Goal: Information Seeking & Learning: Check status

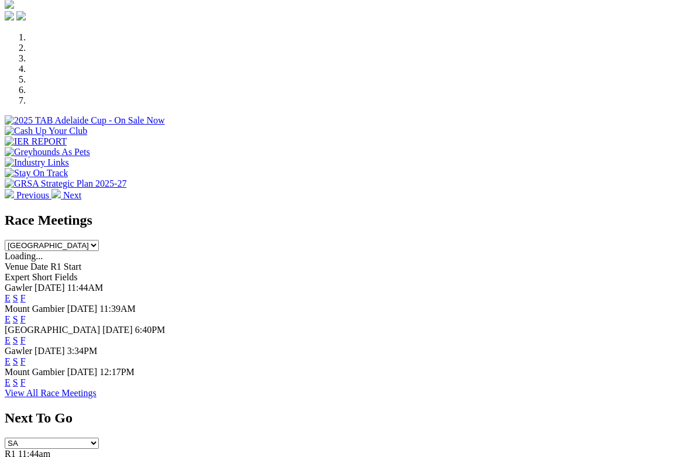
scroll to position [234, 0]
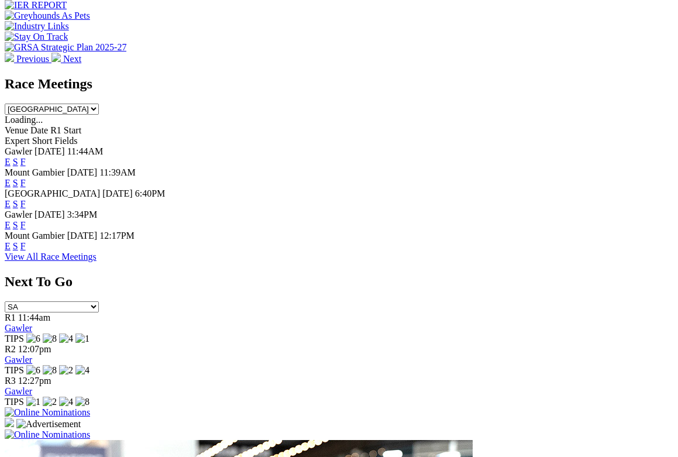
scroll to position [819, 0]
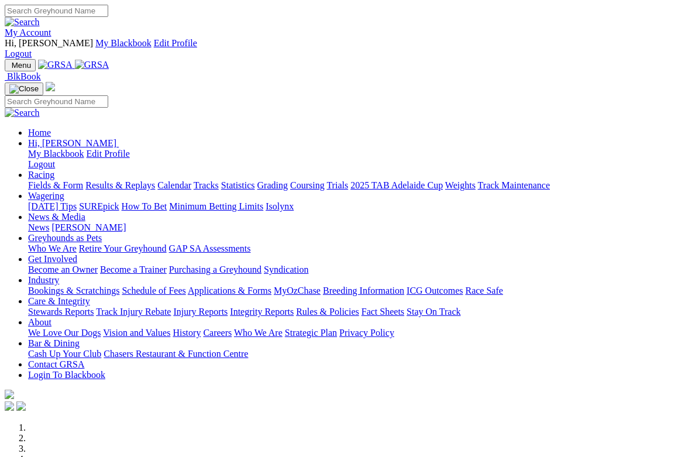
scroll to position [819, 0]
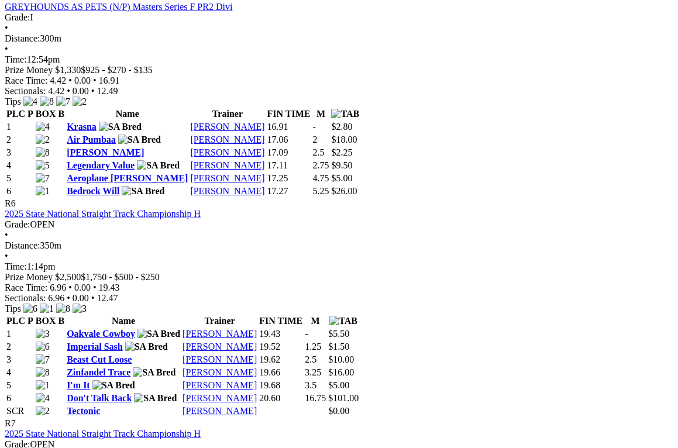
scroll to position [1462, 0]
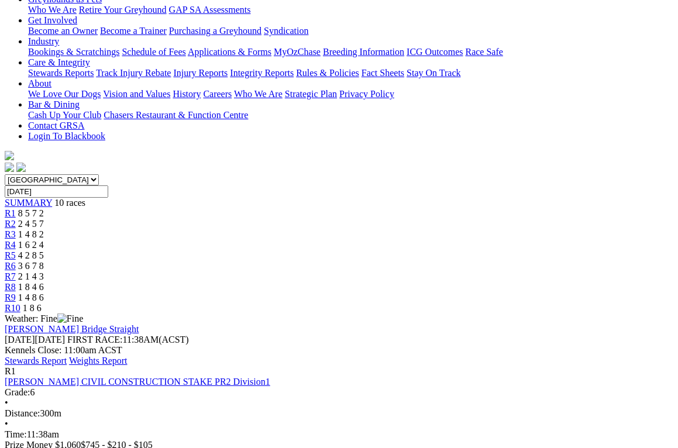
scroll to position [234, 0]
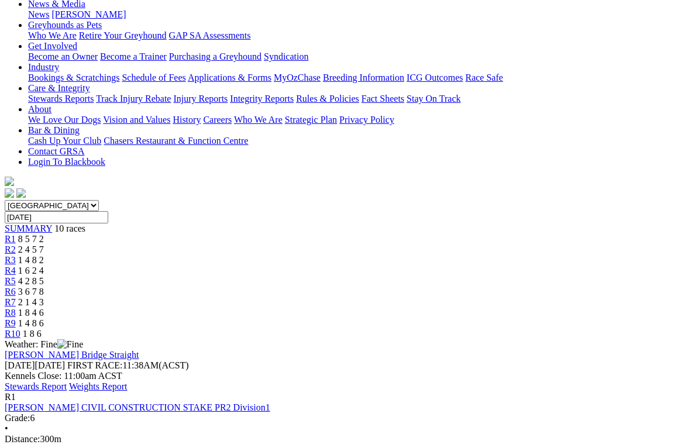
click at [16, 392] on span "R1" at bounding box center [10, 397] width 11 height 10
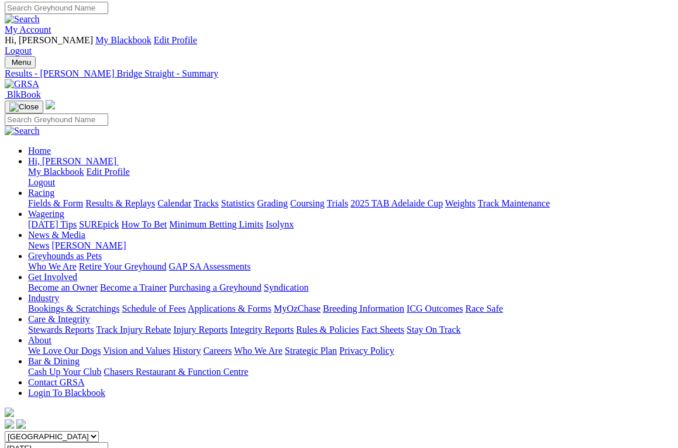
scroll to position [0, 0]
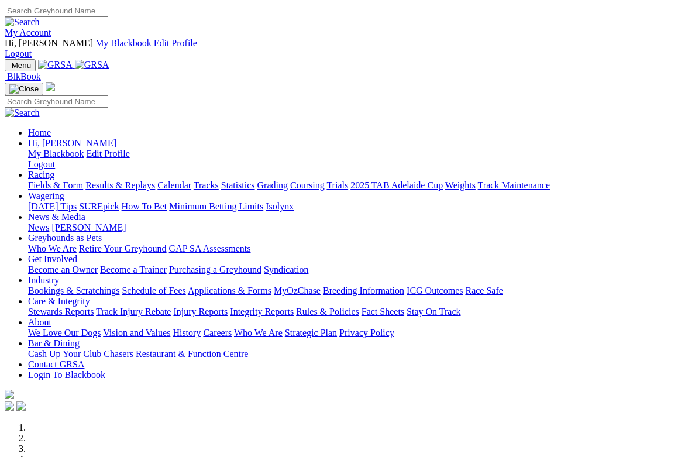
scroll to position [819, 0]
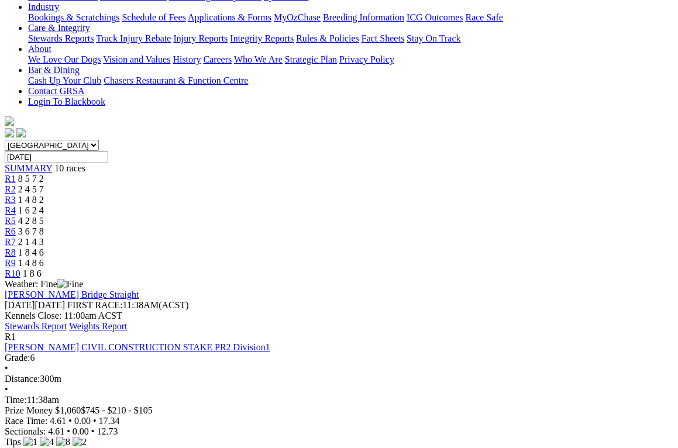
scroll to position [351, 0]
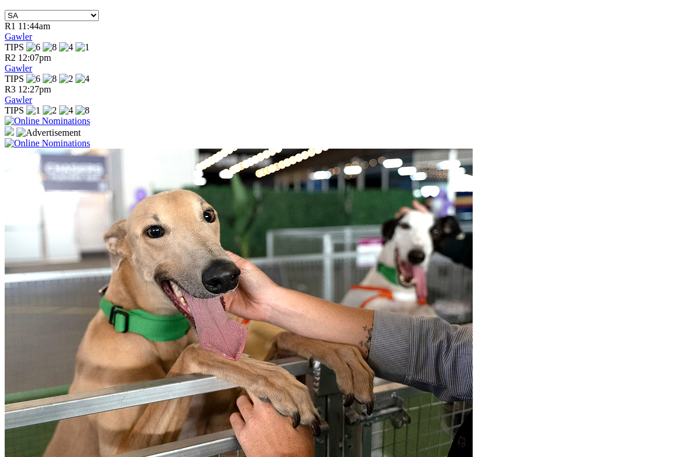
scroll to position [819, 0]
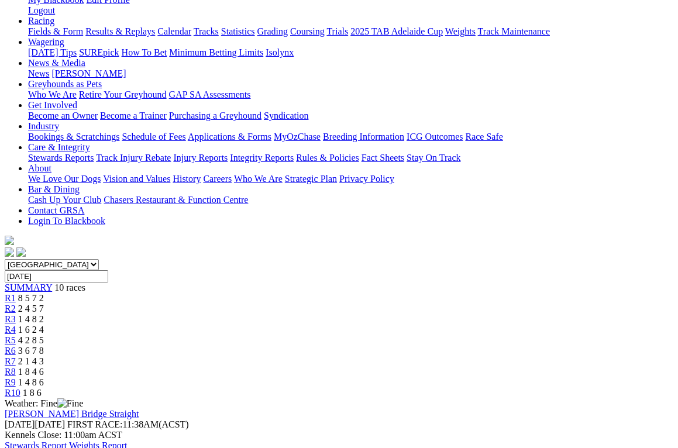
scroll to position [175, 0]
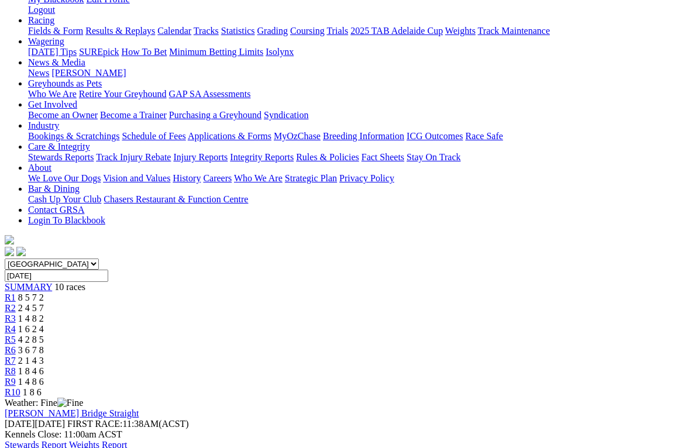
click at [67, 440] on link "Stewards Report" at bounding box center [36, 445] width 62 height 10
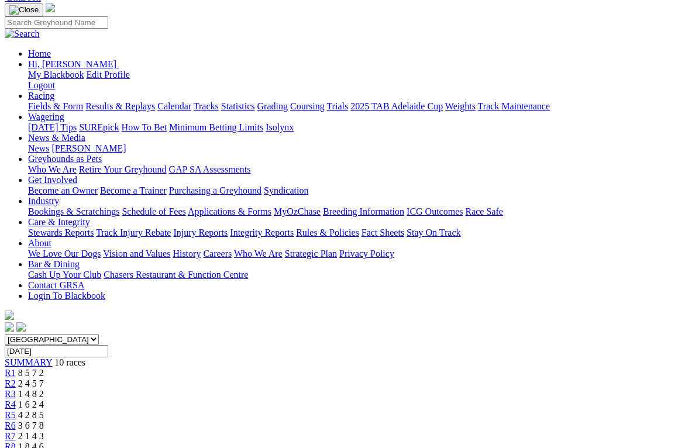
scroll to position [0, 0]
